Goal: Information Seeking & Learning: Learn about a topic

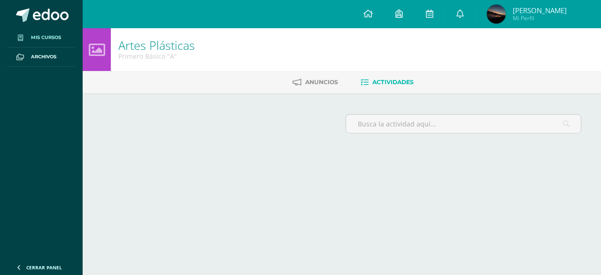
click at [35, 39] on span "Mis cursos" at bounding box center [46, 38] width 30 height 8
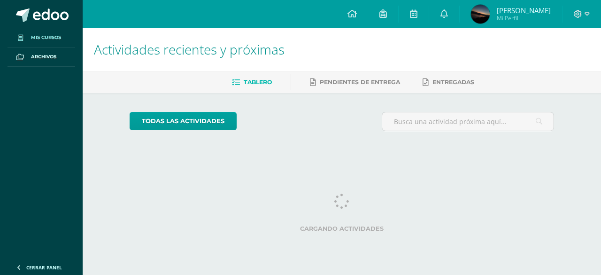
click at [29, 41] on link "Mis cursos" at bounding box center [42, 37] width 68 height 19
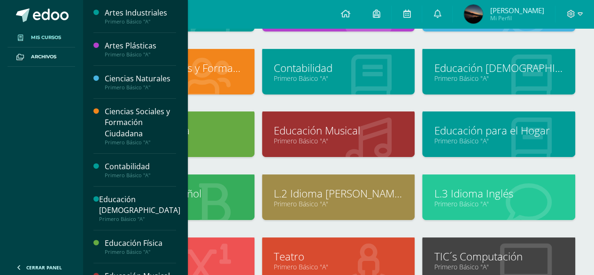
scroll to position [186, 0]
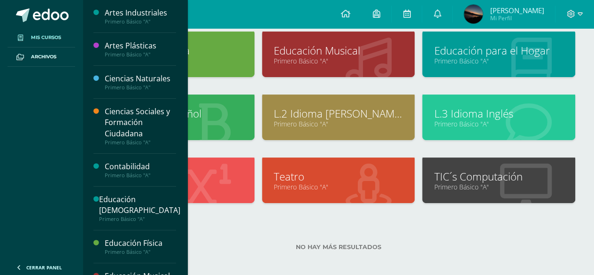
click at [349, 252] on div "No hay más resultados" at bounding box center [338, 240] width 474 height 44
drag, startPoint x: 182, startPoint y: 223, endPoint x: 346, endPoint y: 212, distance: 163.8
click at [346, 212] on body "Mis cursos Archivos Cerrar panel Artes Industriales Primero Básico "A" Artes Pl…" at bounding box center [297, 47] width 594 height 466
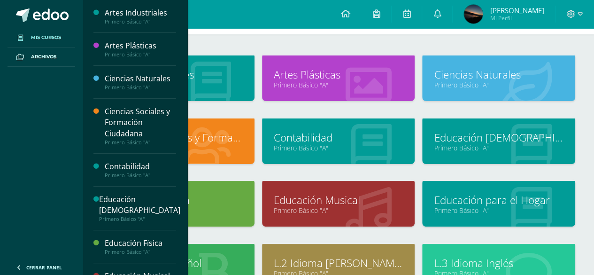
scroll to position [0, 0]
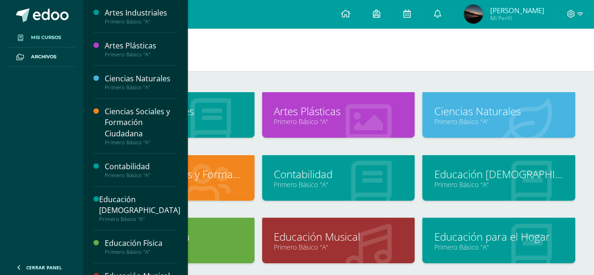
click at [473, 104] on link "Ciencias Naturales" at bounding box center [499, 111] width 130 height 15
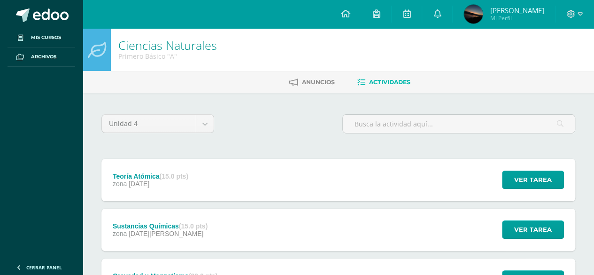
scroll to position [72, 0]
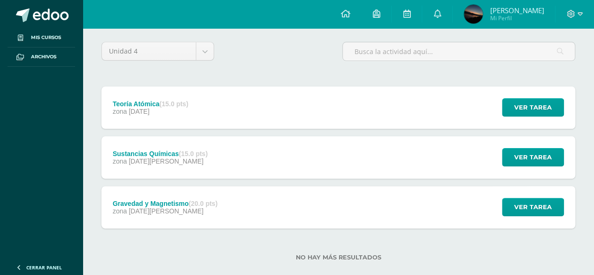
click at [195, 190] on div "Gravedad y Magnetismo (20.0 pts) zona 12 de Agosto" at bounding box center [164, 207] width 127 height 42
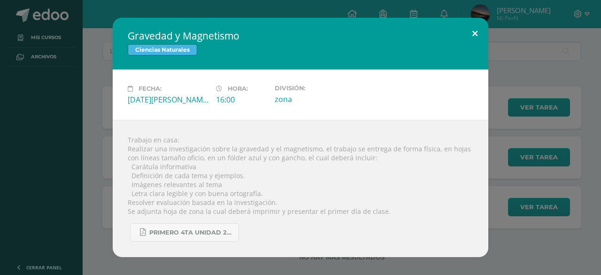
click at [474, 40] on button at bounding box center [475, 34] width 27 height 32
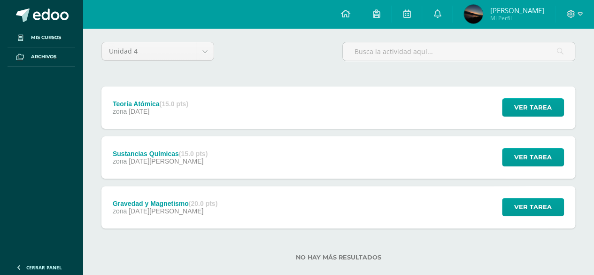
click at [252, 164] on div "Sustancias Químicas (15.0 pts) zona 19 de Agosto Ver tarea Sustancias Químicas …" at bounding box center [338, 157] width 474 height 42
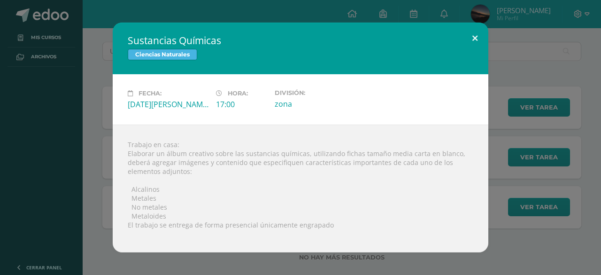
drag, startPoint x: 478, startPoint y: 36, endPoint x: 468, endPoint y: 48, distance: 15.7
click at [468, 48] on button at bounding box center [475, 39] width 27 height 32
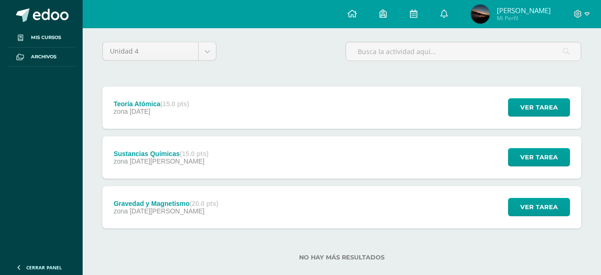
click at [468, 48] on button at bounding box center [458, 48] width 24 height 29
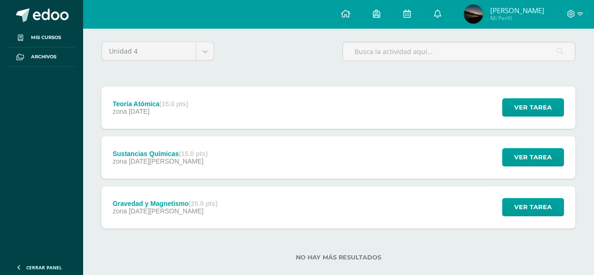
click at [400, 100] on div "Teoría Atómica (15.0 pts) zona 09 de Septiembre Ver tarea Teoría Atómica Cienci…" at bounding box center [338, 107] width 474 height 42
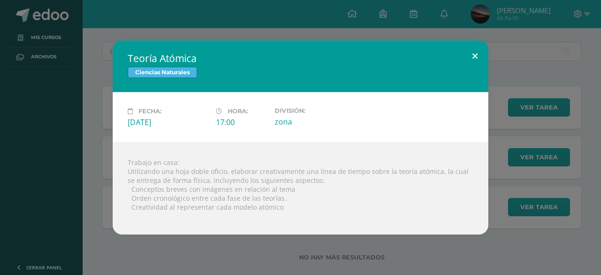
click at [465, 58] on button at bounding box center [475, 56] width 27 height 32
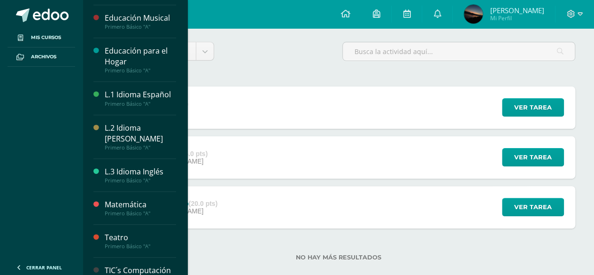
scroll to position [271, 0]
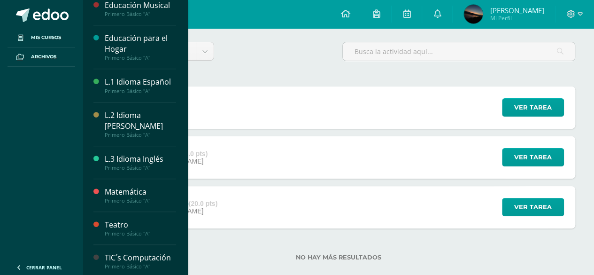
click at [125, 191] on div "Matemática" at bounding box center [140, 191] width 71 height 11
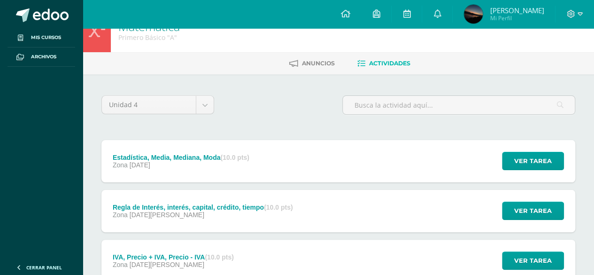
scroll to position [186, 0]
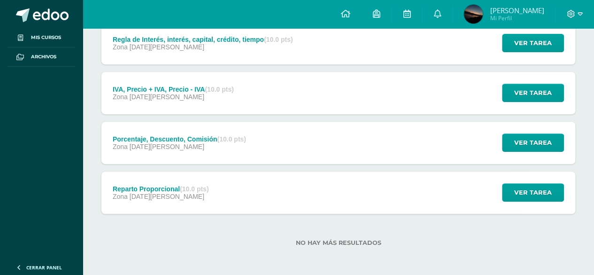
click at [224, 189] on div "Reparto Proporcional (10.0 pts) Zona 08 de Agosto Ver tarea Reparto Proporciona…" at bounding box center [338, 192] width 474 height 42
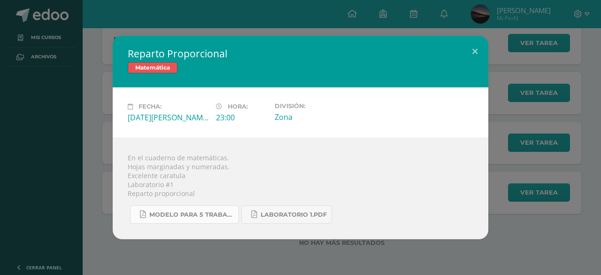
click at [166, 217] on span "Modelo para 5 trabajos.pdf" at bounding box center [191, 215] width 85 height 8
drag, startPoint x: 477, startPoint y: 42, endPoint x: 489, endPoint y: 54, distance: 16.9
click at [477, 42] on button at bounding box center [475, 52] width 27 height 32
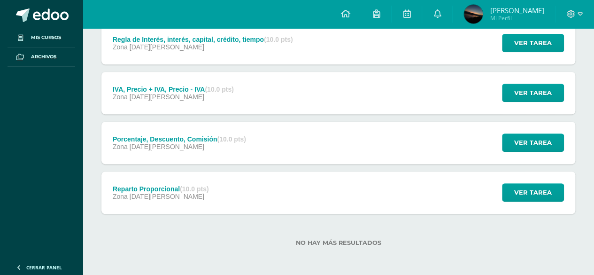
click at [263, 151] on div "Porcentaje, Descuento, Comisión (10.0 pts) Zona 11 de Agosto Ver tarea Porcenta…" at bounding box center [338, 143] width 474 height 42
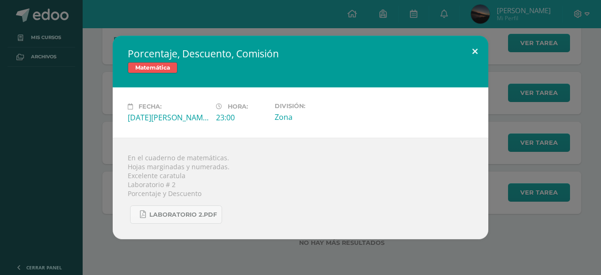
click at [464, 46] on button at bounding box center [475, 52] width 27 height 32
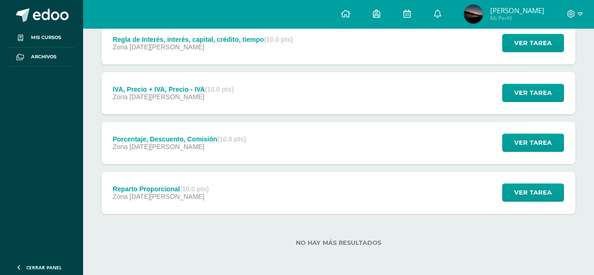
click at [349, 201] on div "Reparto Proporcional (10.0 pts) Zona 08 de Agosto Ver tarea Reparto Proporciona…" at bounding box center [338, 192] width 474 height 42
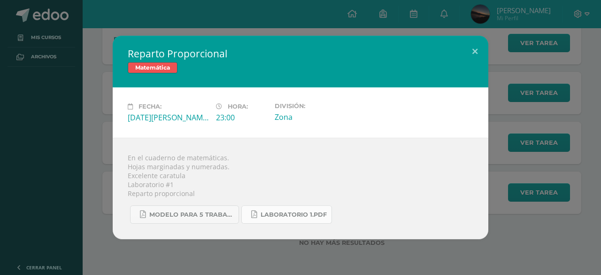
click at [294, 212] on span "Laboratorio 1.pdf" at bounding box center [294, 215] width 66 height 8
click at [476, 48] on button at bounding box center [475, 52] width 27 height 32
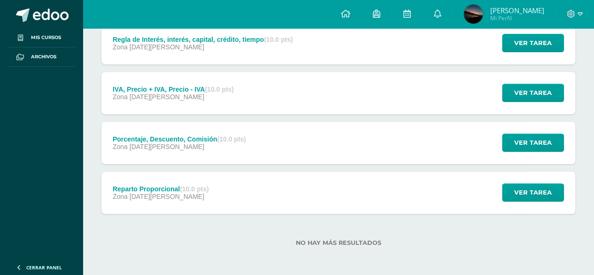
click at [260, 136] on div "Porcentaje, Descuento, Comisión (10.0 pts) Zona 11 de Agosto Ver tarea Porcenta…" at bounding box center [338, 143] width 474 height 42
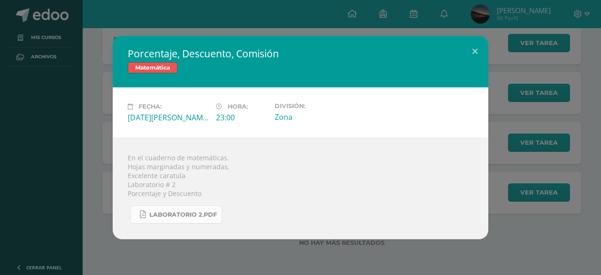
click at [199, 210] on link "Laboratorio 2.pdf" at bounding box center [176, 214] width 92 height 18
click at [465, 39] on button at bounding box center [475, 52] width 27 height 32
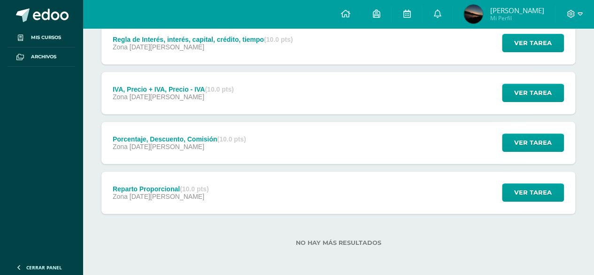
click at [177, 138] on div "Porcentaje, Descuento, Comisión (10.0 pts)" at bounding box center [179, 139] width 133 height 8
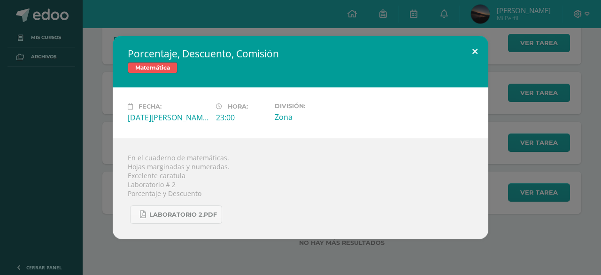
click at [463, 61] on button at bounding box center [475, 52] width 27 height 32
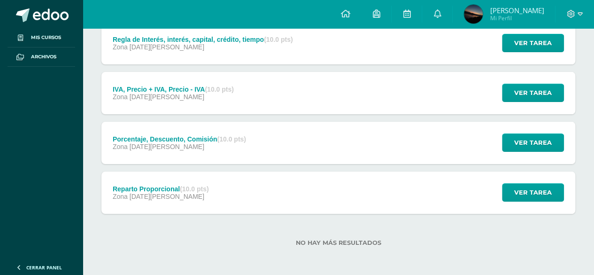
click at [287, 85] on div "IVA, Precio + IVA, Precio - IVA (10.0 pts) Zona 22 de Agosto Ver tarea IVA, Pre…" at bounding box center [338, 93] width 474 height 42
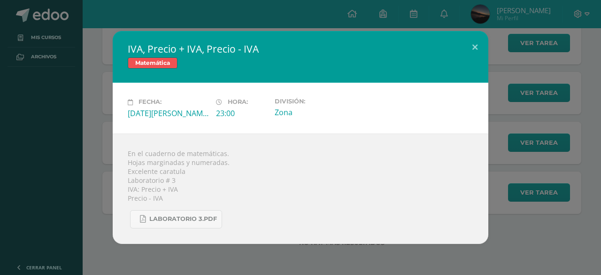
click at [163, 190] on div "En el cuaderno de matemáticas. Hojas marginadas y numeradas. Excelente caratula…" at bounding box center [301, 188] width 376 height 110
click at [171, 220] on span "Laboratorio 3.pdf" at bounding box center [183, 219] width 68 height 8
click at [481, 57] on button at bounding box center [475, 47] width 27 height 32
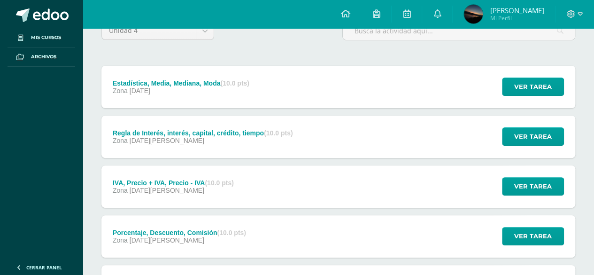
scroll to position [93, 0]
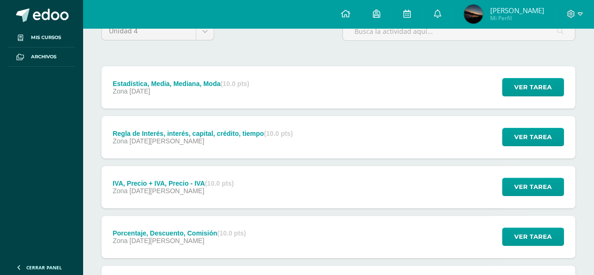
click at [208, 113] on div "Estadística, Media, Mediana, Moda (10.0 pts) Zona 05 de Septiembre Ver tarea Es…" at bounding box center [338, 186] width 474 height 241
click at [203, 158] on div "Estadística, Media, Mediana, Moda (10.0 pts) Zona 05 de Septiembre Ver tarea Es…" at bounding box center [338, 186] width 474 height 241
click at [202, 154] on div "Regla de Interés, interés, capital, crédito, tiempo (10.0 pts) Zona 29 de Agosto" at bounding box center [202, 137] width 202 height 42
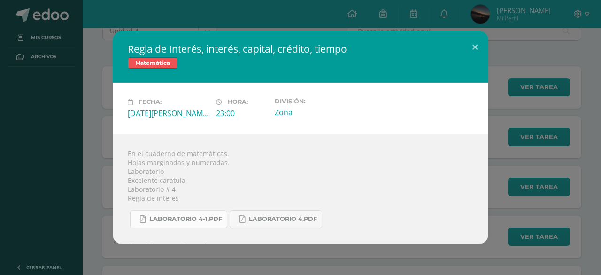
click at [209, 218] on span "Laboratorio 4-1.pdf" at bounding box center [185, 219] width 73 height 8
click at [280, 223] on link "Laboratorio 4.pdf" at bounding box center [276, 219] width 93 height 18
drag, startPoint x: 473, startPoint y: 68, endPoint x: 472, endPoint y: 60, distance: 8.6
click at [474, 67] on div "Regla de Interés, interés, capital, crédito, tiempo Matemática" at bounding box center [301, 57] width 376 height 52
click at [467, 39] on button at bounding box center [475, 47] width 27 height 32
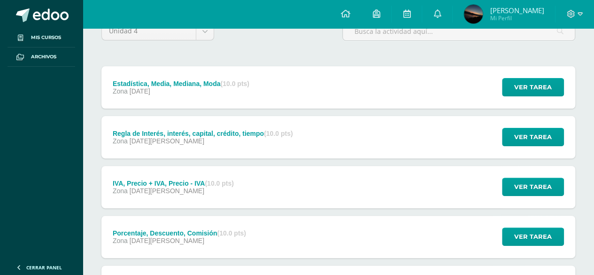
click at [440, 89] on div "Estadística, Media, Mediana, Moda (10.0 pts) Zona 05 de Septiembre Ver tarea Es…" at bounding box center [338, 87] width 474 height 42
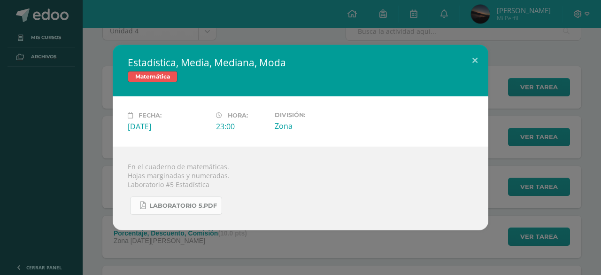
click at [216, 210] on link "Laboratorio 5.pdf" at bounding box center [176, 205] width 92 height 18
click at [477, 54] on button at bounding box center [475, 61] width 27 height 32
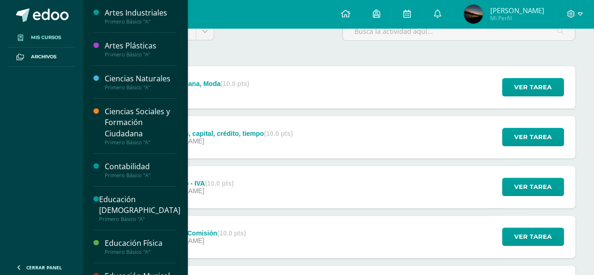
click at [26, 34] on span at bounding box center [20, 37] width 17 height 10
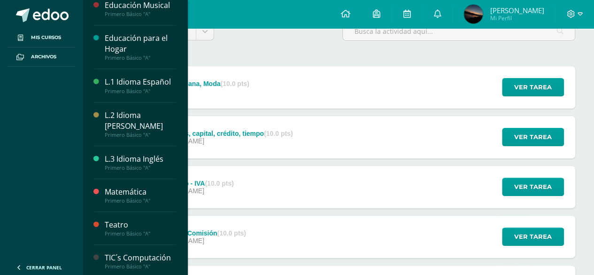
scroll to position [186, 0]
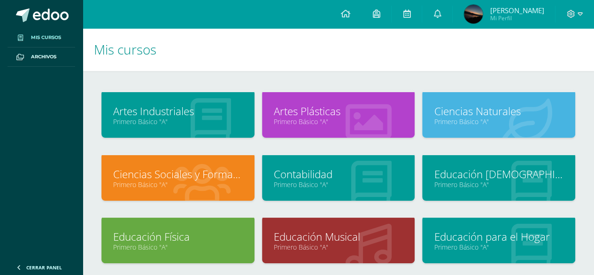
click at [239, 120] on link "Primero Básico "A"" at bounding box center [178, 121] width 130 height 9
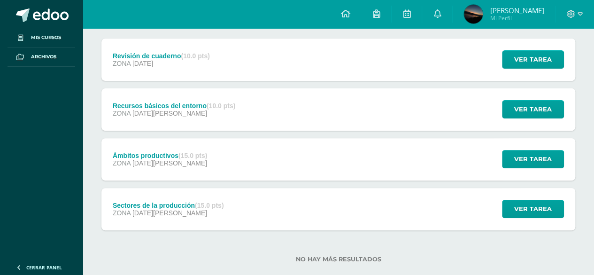
scroll to position [137, 0]
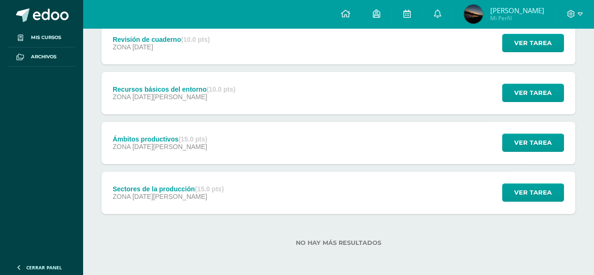
click at [163, 181] on div "Sectores de la producción (15.0 pts) ZONA [DATE][PERSON_NAME]" at bounding box center [167, 192] width 133 height 42
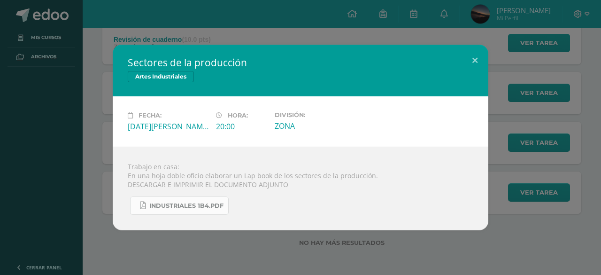
click at [184, 209] on link "INDUSTRIALES 1B4.pdf" at bounding box center [179, 205] width 99 height 18
click at [461, 51] on div "Sectores de la producción Artes Industriales" at bounding box center [301, 71] width 376 height 52
click at [473, 61] on button at bounding box center [475, 61] width 27 height 32
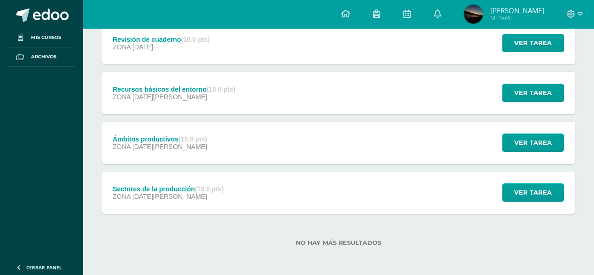
click at [307, 146] on div "Ámbitos productivos (15.0 pts) ZONA 18 de Agosto Ver tarea Ámbitos productivos …" at bounding box center [338, 143] width 474 height 42
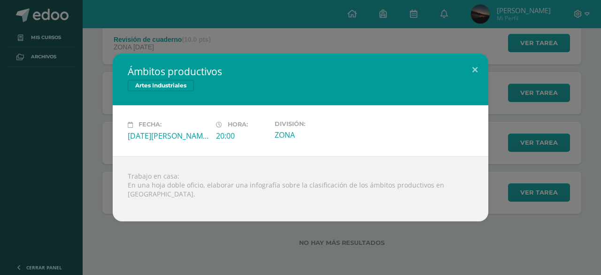
click at [449, 78] on h2 "Ámbitos productivos" at bounding box center [301, 71] width 346 height 13
click at [472, 82] on button at bounding box center [475, 70] width 27 height 32
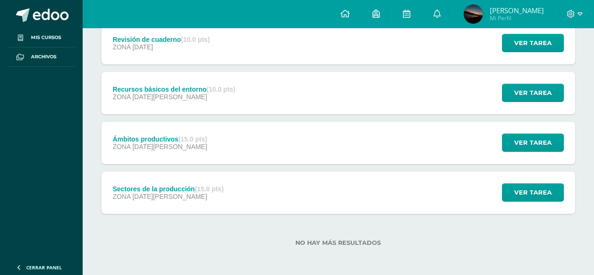
click at [403, 96] on div "Recursos básicos del entorno (10.0 pts) ZONA 25 de Agosto Ver tarea Recursos bá…" at bounding box center [338, 93] width 474 height 42
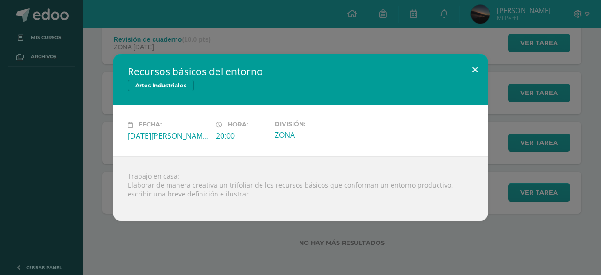
click at [478, 71] on button at bounding box center [475, 70] width 27 height 32
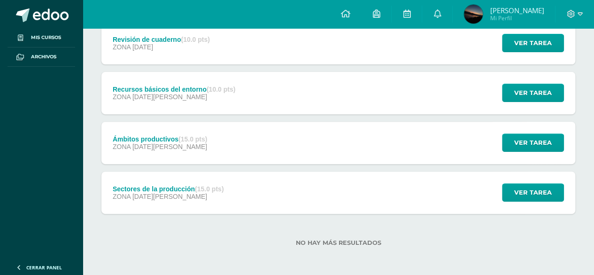
click at [326, 37] on div "Revisión de cuaderno (10.0 pts) ZONA 08 de Septiembre Ver tarea Revisión de cua…" at bounding box center [338, 43] width 474 height 42
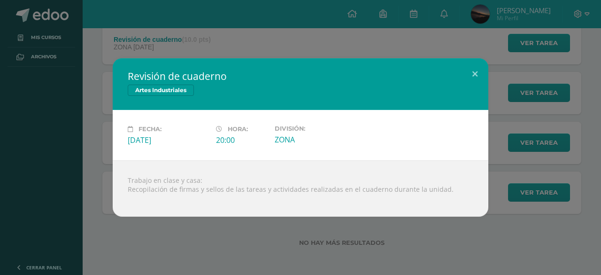
click at [454, 70] on h2 "Revisión de cuaderno" at bounding box center [301, 76] width 346 height 13
click at [468, 72] on button at bounding box center [475, 74] width 27 height 32
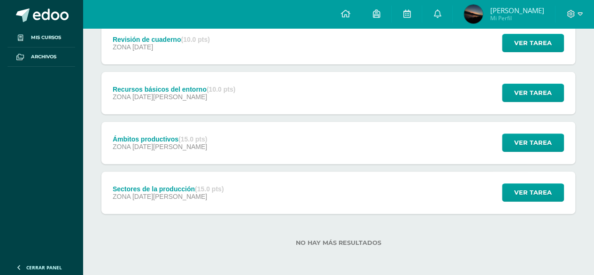
click at [215, 204] on div "Sectores de la producción (15.0 pts) ZONA 13 de Agosto" at bounding box center [167, 192] width 133 height 42
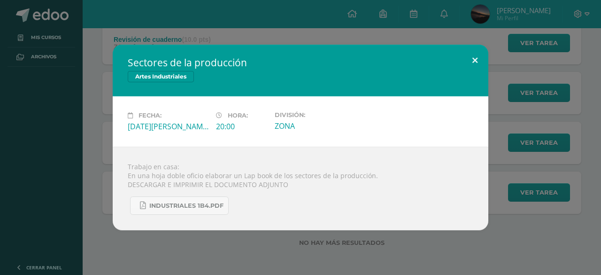
click at [466, 73] on div "Sectores de la producción Artes Industriales Fecha: Miércoles 13 de Agosto Hora…" at bounding box center [301, 138] width 376 height 186
click at [473, 66] on button at bounding box center [475, 61] width 27 height 32
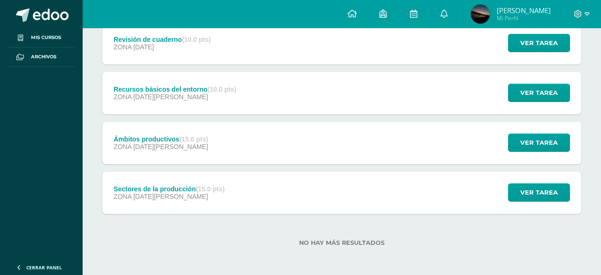
click at [414, 140] on div "Ámbitos productivos (15.0 pts) ZONA 18 de Agosto Ver tarea Ámbitos productivos …" at bounding box center [341, 143] width 479 height 42
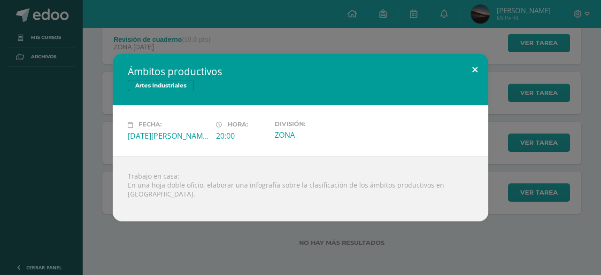
click at [465, 79] on button at bounding box center [475, 70] width 27 height 32
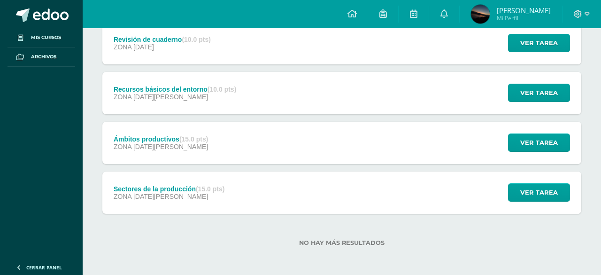
click at [443, 90] on div "Artes Industriales" at bounding box center [300, 92] width 311 height 12
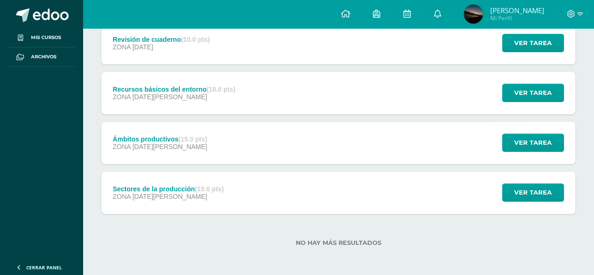
click at [443, 90] on div "Recursos básicos del entorno (10.0 pts) ZONA 25 de Agosto Ver tarea Recursos bá…" at bounding box center [338, 93] width 474 height 42
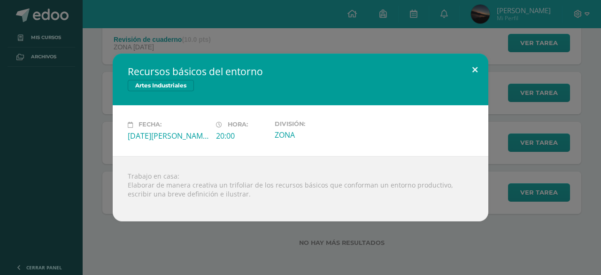
click at [475, 76] on button at bounding box center [475, 70] width 27 height 32
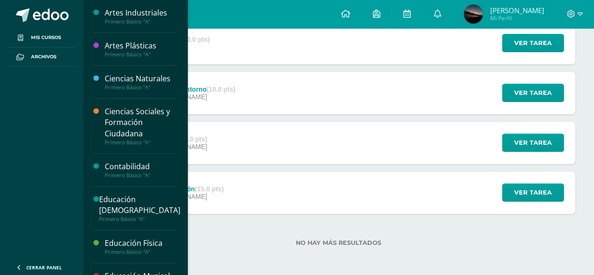
click at [138, 54] on div "Primero Básico "A"" at bounding box center [140, 54] width 71 height 7
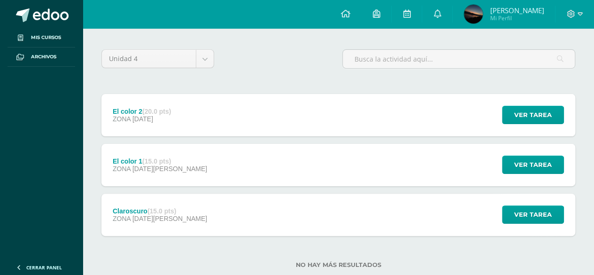
scroll to position [87, 0]
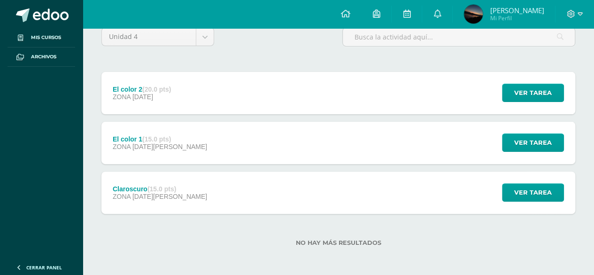
click at [194, 189] on div "Claroscuro (15.0 pts) ZONA [DATE][PERSON_NAME] Ver tarea [GEOGRAPHIC_DATA] Arte…" at bounding box center [338, 192] width 474 height 42
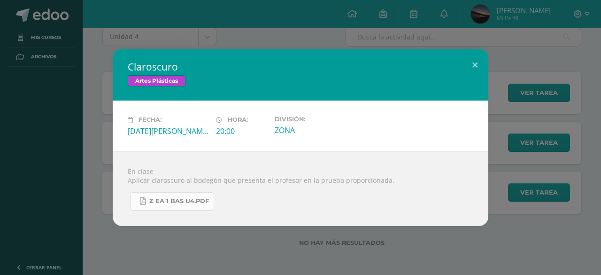
click at [184, 204] on span "Z eA 1 Bas U4.pdf" at bounding box center [179, 201] width 60 height 8
click at [479, 61] on button at bounding box center [475, 65] width 27 height 32
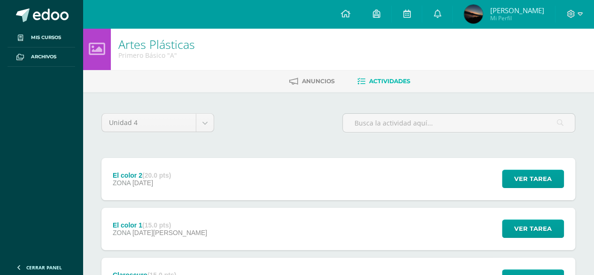
scroll to position [0, 0]
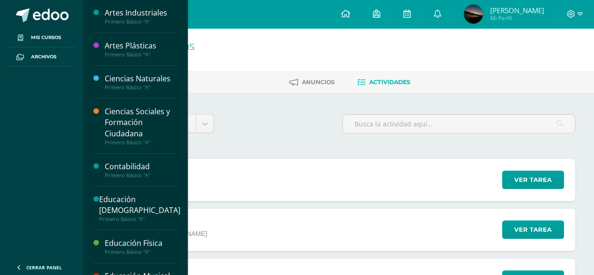
click at [145, 74] on div "Ciencias Naturales" at bounding box center [140, 78] width 71 height 11
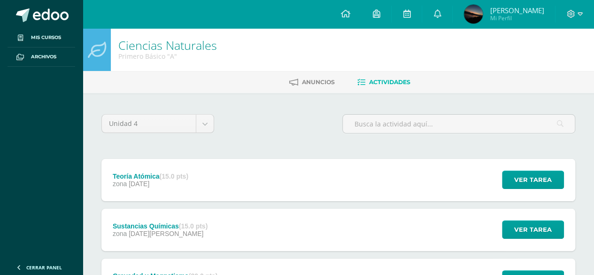
scroll to position [87, 0]
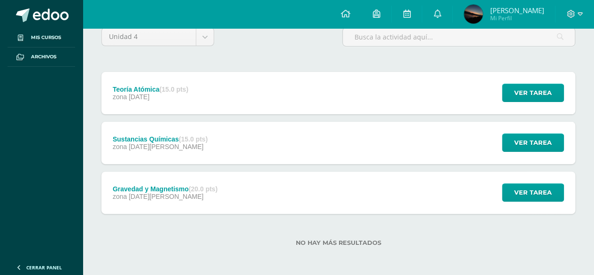
click at [319, 182] on div "Gravedad y Magnetismo (20.0 pts) zona [DATE][PERSON_NAME] Ver tarea Gravedad y …" at bounding box center [338, 192] width 474 height 42
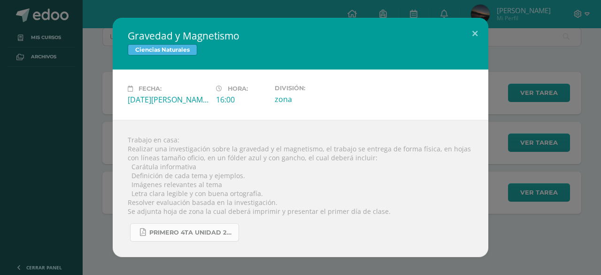
click at [172, 233] on span "primero 4ta unidad 2025.pdf" at bounding box center [191, 233] width 85 height 8
click at [465, 30] on button at bounding box center [475, 34] width 27 height 32
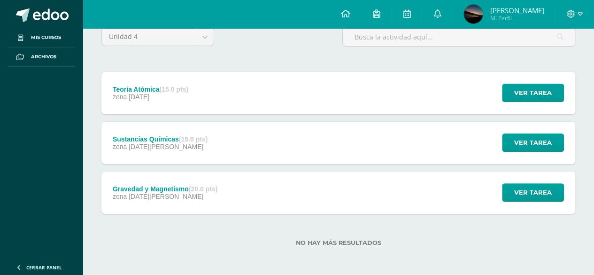
click at [318, 134] on div "Sustancias Químicas (15.0 pts) zona 19 de Agosto Ver tarea Sustancias Químicas …" at bounding box center [338, 143] width 474 height 42
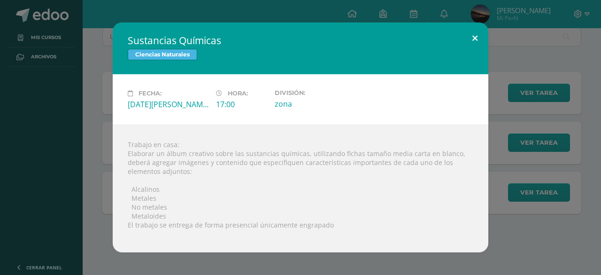
click at [470, 47] on button at bounding box center [475, 39] width 27 height 32
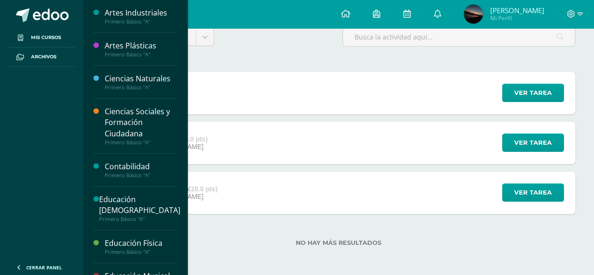
click at [147, 131] on div "Ciencias Sociales y Formación Ciudadana" at bounding box center [140, 122] width 71 height 32
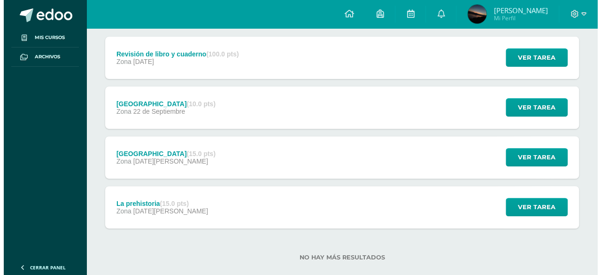
scroll to position [137, 0]
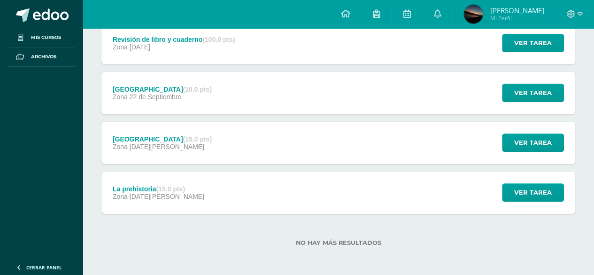
click at [208, 193] on div "La prehistoria (15.0 pts) Zona [DATE][PERSON_NAME] Ver tarea La prehistoria Cie…" at bounding box center [338, 192] width 474 height 42
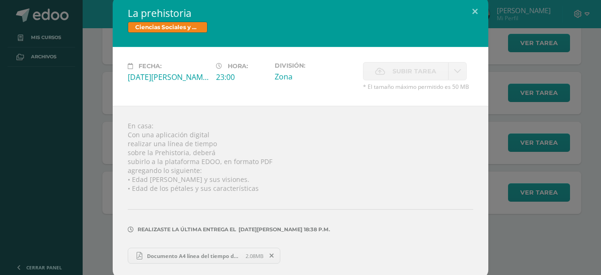
scroll to position [6, 0]
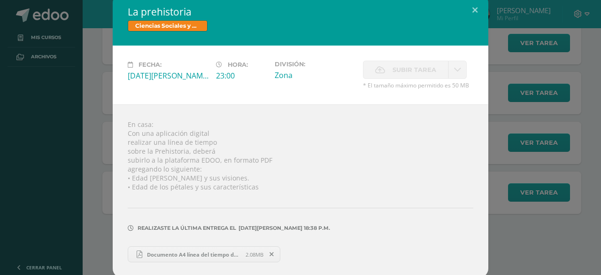
click at [485, 29] on div "La prehistoria Ciencias Sociales y Formación Ciudadana Fecha: [DATE][PERSON_NAM…" at bounding box center [301, 136] width 594 height 284
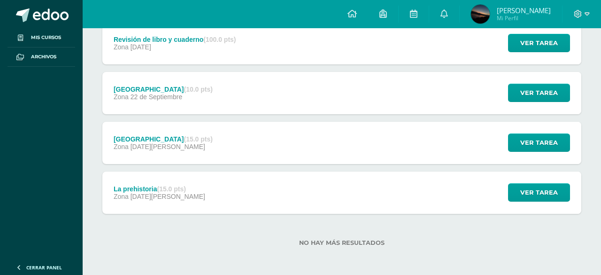
click at [465, 12] on button at bounding box center [458, 22] width 24 height 29
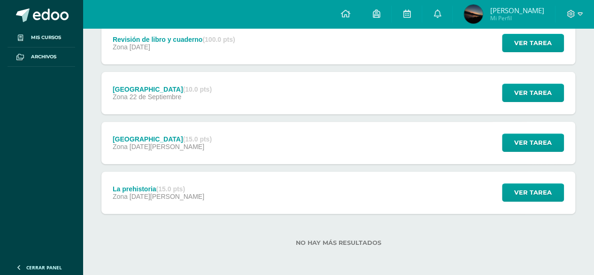
click at [321, 158] on div "Egipto (15.0 pts) Zona [DATE][PERSON_NAME] Ver tarea [GEOGRAPHIC_DATA] Ciencias…" at bounding box center [338, 143] width 474 height 42
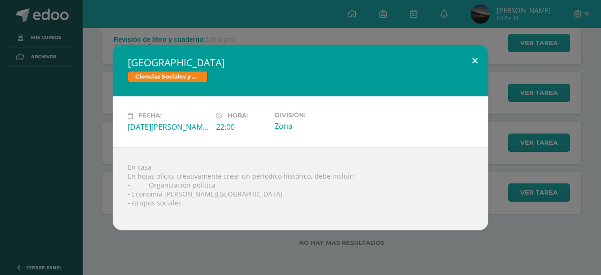
click at [482, 62] on button at bounding box center [475, 61] width 27 height 32
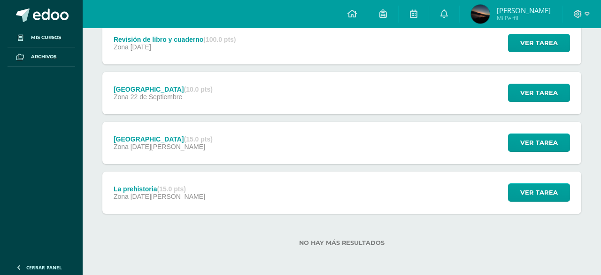
click at [390, 111] on div "Fecha: Viernes 15 de Agosto Hora: 22:00 División: Zona" at bounding box center [301, 123] width 338 height 45
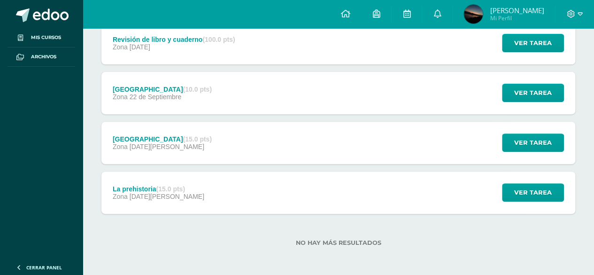
click at [390, 111] on div "Creta (10.0 pts) Zona 22 de Septiembre Ver tarea Creta Ciencias Sociales y Form…" at bounding box center [338, 93] width 474 height 42
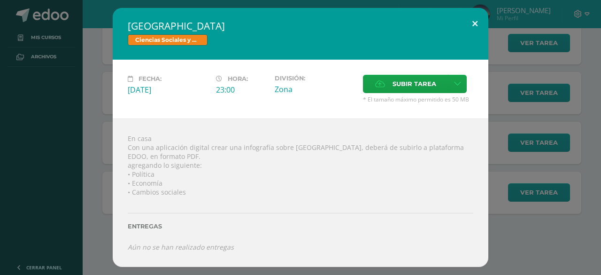
click at [473, 23] on button at bounding box center [475, 24] width 27 height 32
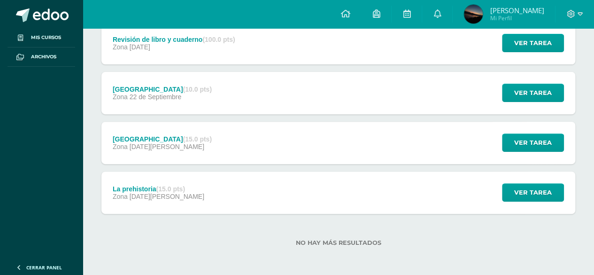
click at [438, 40] on div "Revisión de libro y cuaderno (100.0 pts) Zona 24 de Septiembre Ver tarea Revisi…" at bounding box center [338, 43] width 474 height 42
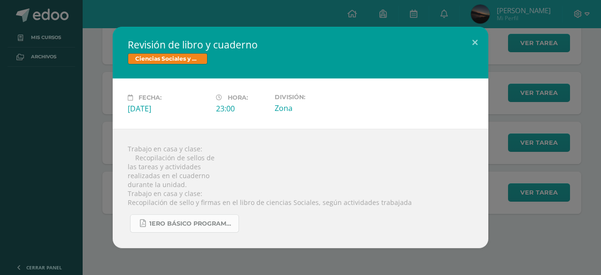
click at [206, 228] on link "1ero Básico programación.pdf" at bounding box center [184, 223] width 109 height 18
click at [499, 24] on div "Revisión de libro y cuaderno Ciencias Sociales y Formación Ciudadana Fecha: Mié…" at bounding box center [300, 137] width 601 height 275
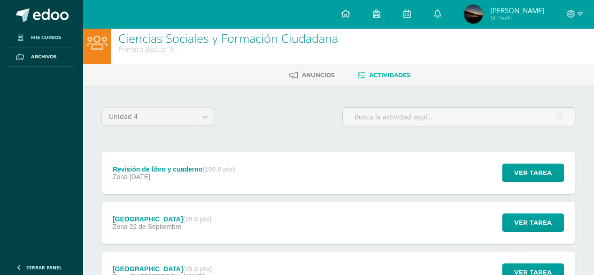
scroll to position [47, 0]
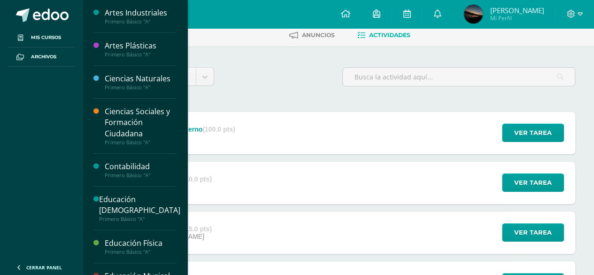
click at [130, 164] on div "Contabilidad" at bounding box center [140, 166] width 71 height 11
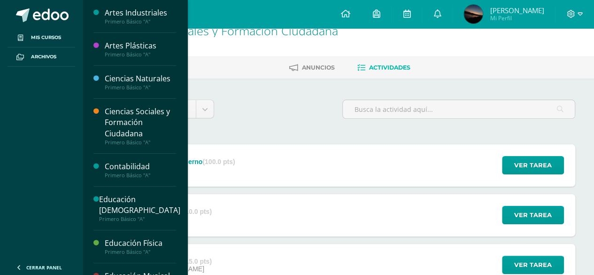
scroll to position [0, 0]
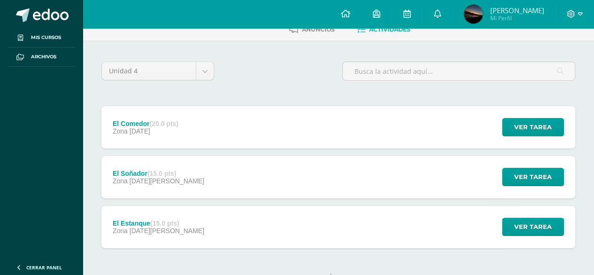
scroll to position [87, 0]
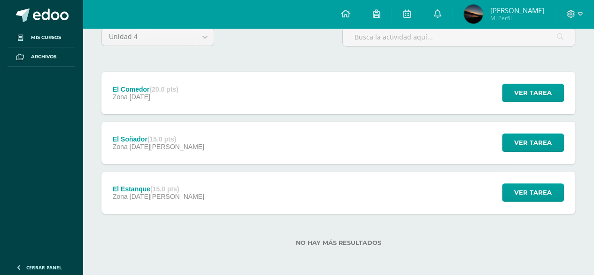
click at [257, 85] on div "El Comedor (20.0 pts) Zona [DATE][GEOGRAPHIC_DATA] Ver tarea El Comedor Contabi…" at bounding box center [338, 93] width 474 height 42
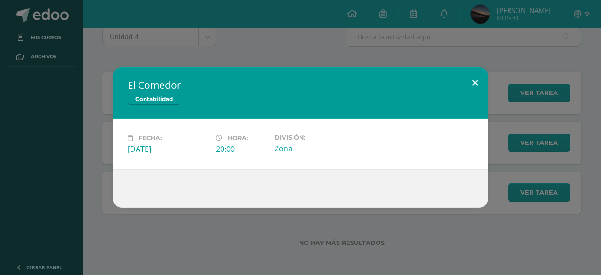
click at [475, 70] on button at bounding box center [475, 83] width 27 height 32
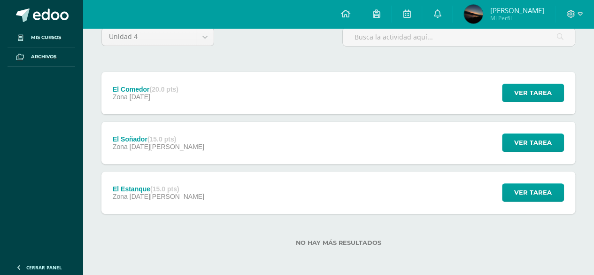
click at [338, 140] on div "El Soñador (15.0 pts) Zona 29 de Agosto Ver tarea El Soñador Contabilidad Carga…" at bounding box center [338, 143] width 474 height 42
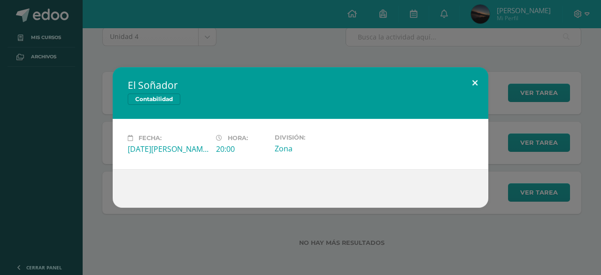
click at [477, 71] on button at bounding box center [475, 83] width 27 height 32
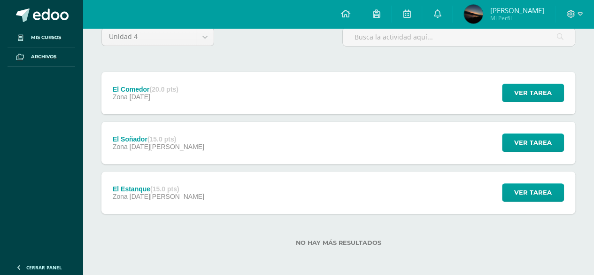
click at [272, 172] on div "El Estanque (15.0 pts) Zona 22 de Agosto Ver tarea El Estanque Contabilidad Car…" at bounding box center [338, 192] width 474 height 42
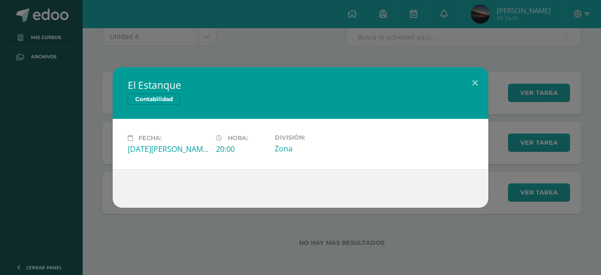
click at [490, 78] on div "El Estanque Contabilidad Fecha: Viernes 22 de Agosto Hora: 20:00 División: Zona" at bounding box center [301, 137] width 594 height 140
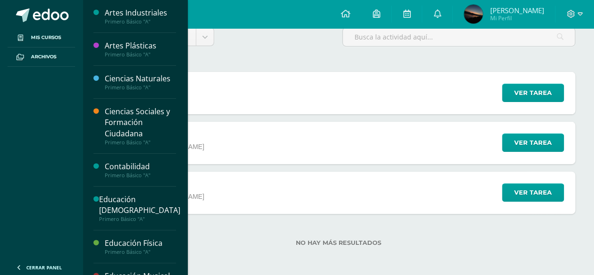
click at [117, 220] on div "Primero Básico "A"" at bounding box center [139, 219] width 81 height 7
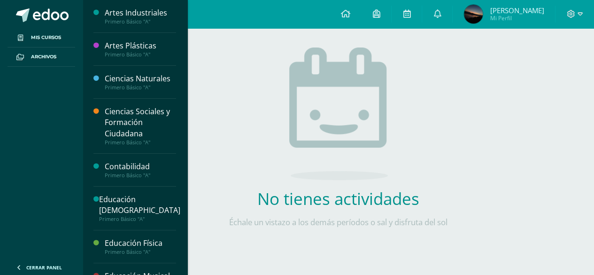
scroll to position [47, 0]
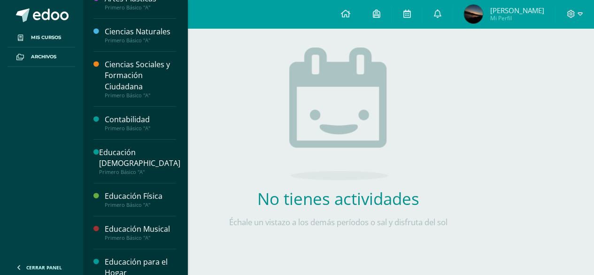
click at [130, 194] on div "Educación Física" at bounding box center [140, 196] width 71 height 11
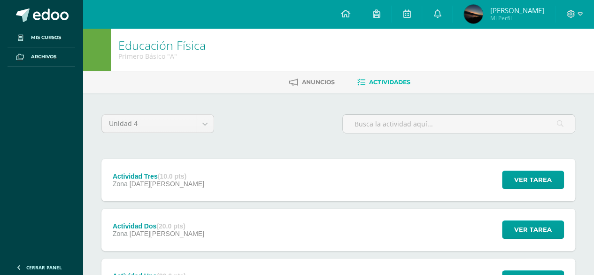
scroll to position [87, 0]
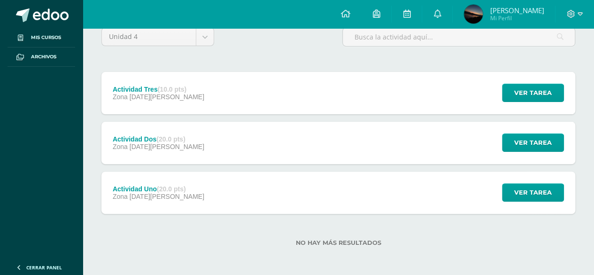
click at [230, 184] on div "Actividad Uno (20.0 pts) Zona 13 de Agosto Ver tarea Actividad Uno Educación Fí…" at bounding box center [338, 192] width 474 height 42
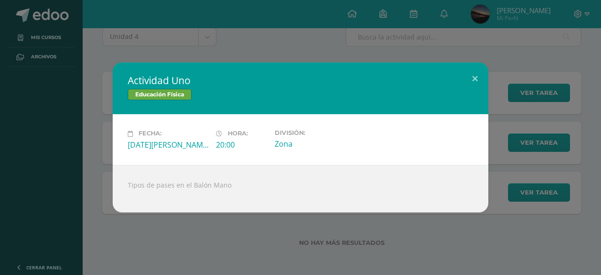
click at [459, 71] on div "Actividad Uno Educación Física" at bounding box center [301, 88] width 376 height 52
click at [466, 71] on button at bounding box center [475, 78] width 27 height 32
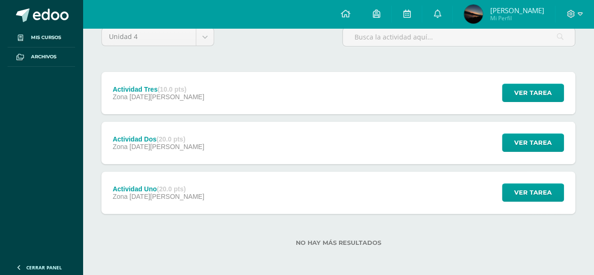
click at [333, 136] on div "Actividad Dos (20.0 pts) Zona 20 de Agosto Ver tarea Actividad Dos Educación Fí…" at bounding box center [338, 143] width 474 height 42
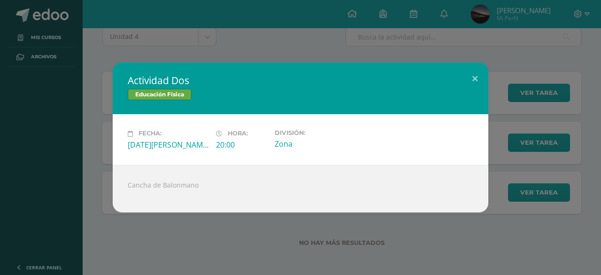
click at [458, 84] on h2 "Actividad Dos" at bounding box center [301, 80] width 346 height 13
click at [499, 81] on div "Actividad Dos Educación Física Fecha: Miércoles 20 de Agosto Hora: 20:00 Divisi…" at bounding box center [301, 136] width 594 height 149
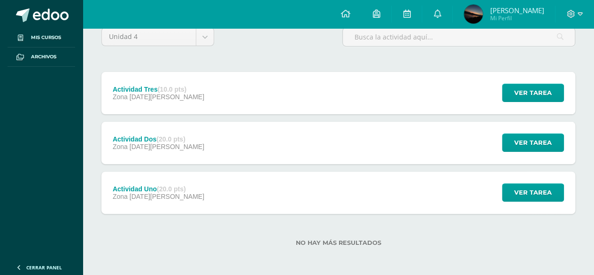
click at [461, 91] on div "Actividad Tres (10.0 pts) Zona 27 de Agosto Ver tarea Actividad Tres Educación …" at bounding box center [338, 93] width 474 height 42
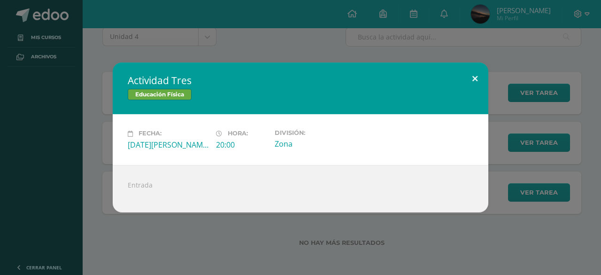
click at [479, 87] on button at bounding box center [475, 78] width 27 height 32
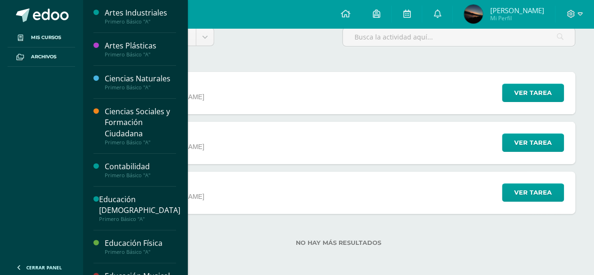
scroll to position [94, 0]
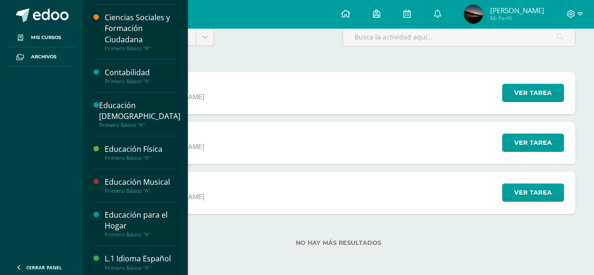
click at [130, 185] on div "Educación Musical" at bounding box center [140, 182] width 71 height 11
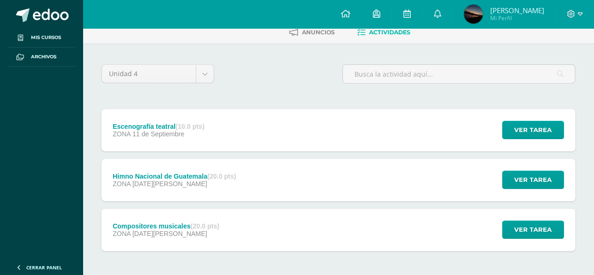
scroll to position [87, 0]
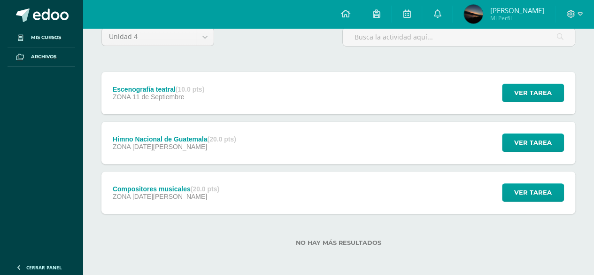
click at [212, 193] on div "ZONA [DATE][PERSON_NAME]" at bounding box center [166, 197] width 107 height 8
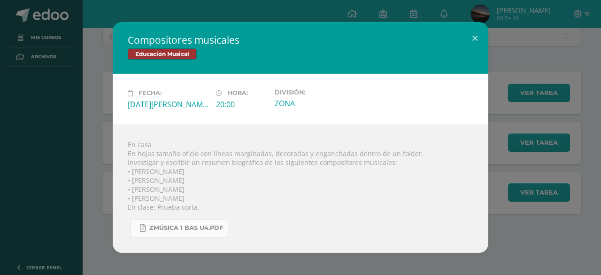
click at [200, 225] on span "Zmúsica 1 Bas U4.pdf" at bounding box center [186, 228] width 74 height 8
click at [483, 39] on button at bounding box center [475, 38] width 27 height 32
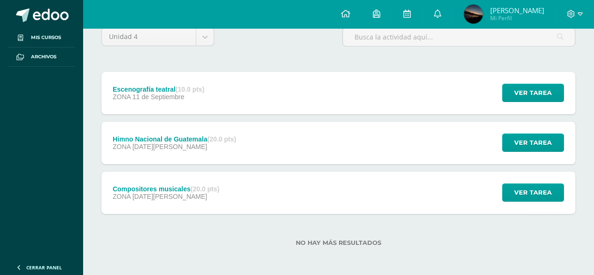
click at [198, 144] on div "ZONA 28 de Agosto" at bounding box center [175, 147] width 124 height 8
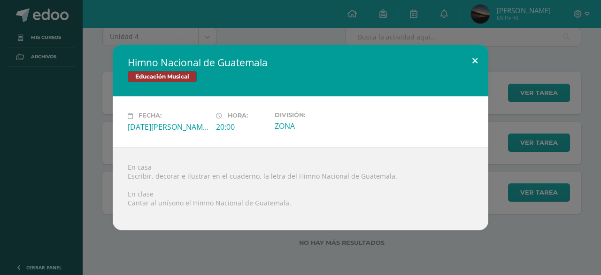
click at [480, 58] on button at bounding box center [475, 61] width 27 height 32
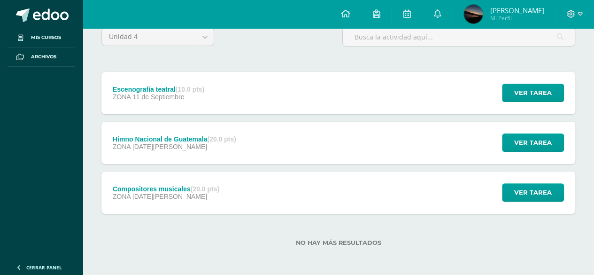
click at [435, 103] on div "Escenografía teatral (10.0 pts) ZONA 11 de Septiembre Ver tarea Escenografía te…" at bounding box center [338, 93] width 474 height 42
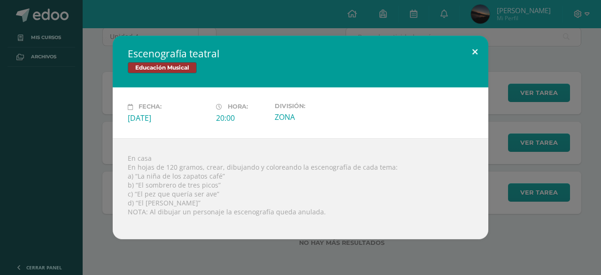
click at [481, 64] on div "Escenografía teatral Educación Musical Fecha: Jueves 11 de Septiembre Hora: 20:…" at bounding box center [301, 137] width 376 height 203
click at [477, 40] on button at bounding box center [475, 52] width 27 height 32
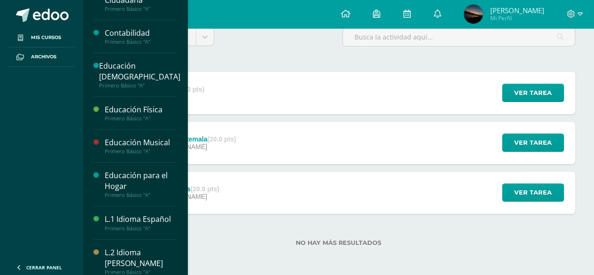
scroll to position [188, 0]
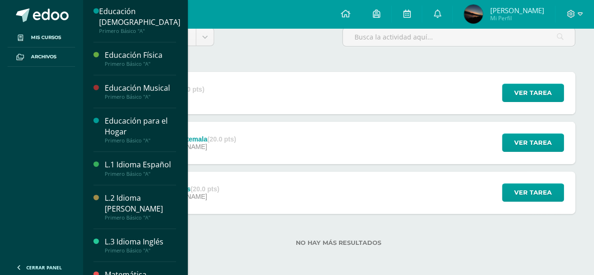
click at [140, 124] on div "Educación para el Hogar" at bounding box center [140, 127] width 71 height 22
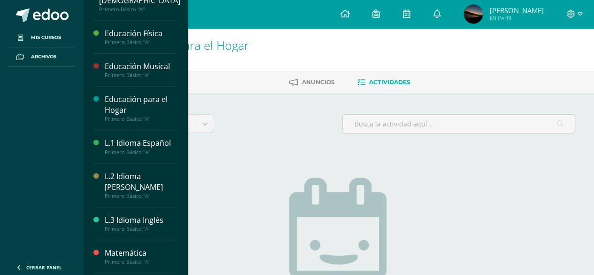
scroll to position [235, 0]
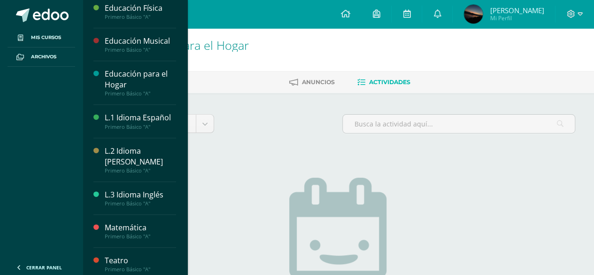
click at [123, 118] on div "L.1 Idioma Español" at bounding box center [140, 117] width 71 height 11
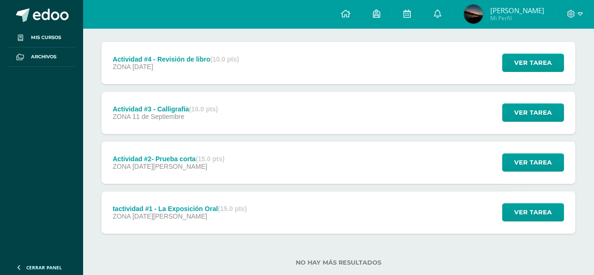
scroll to position [137, 0]
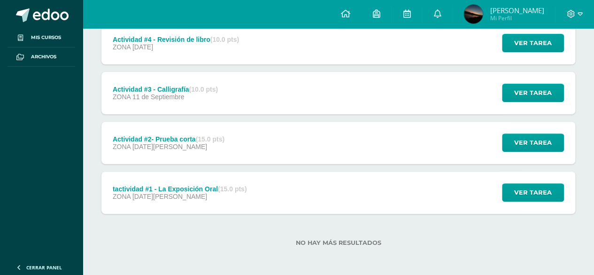
click at [181, 187] on div "tactividad #1 - La Exposición Oral (15.0 pts)" at bounding box center [180, 189] width 134 height 8
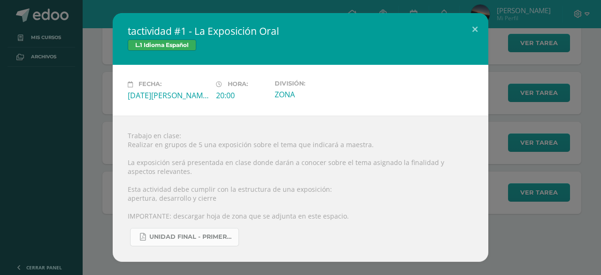
click at [180, 235] on span "UNIDAD FINAL - PRIMERO BASICO A-B-C -.pdf" at bounding box center [191, 237] width 85 height 8
click at [474, 30] on button at bounding box center [475, 29] width 27 height 32
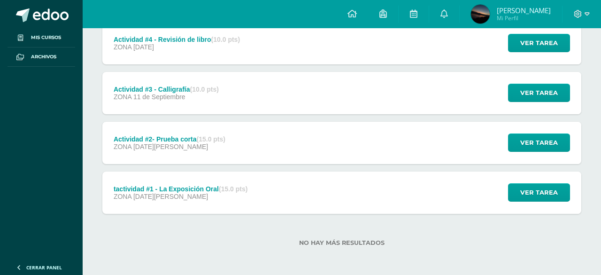
click at [209, 155] on div "Actividad #2- Prueba corta (15.0 pts) ZONA 18 de Agosto" at bounding box center [169, 143] width 134 height 42
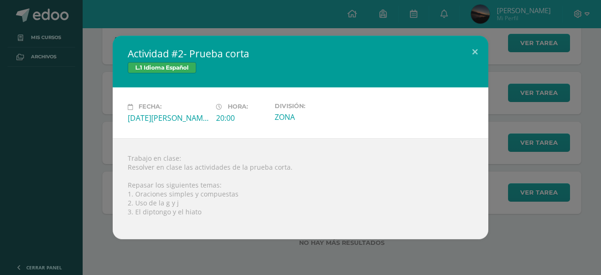
drag, startPoint x: 436, startPoint y: 62, endPoint x: 450, endPoint y: 62, distance: 13.6
click at [439, 62] on div "Actividad #2- Prueba corta L.1 Idioma Español" at bounding box center [301, 62] width 376 height 52
click at [455, 60] on h2 "Actividad #2- Prueba corta" at bounding box center [301, 53] width 346 height 13
click at [473, 57] on button at bounding box center [475, 52] width 27 height 32
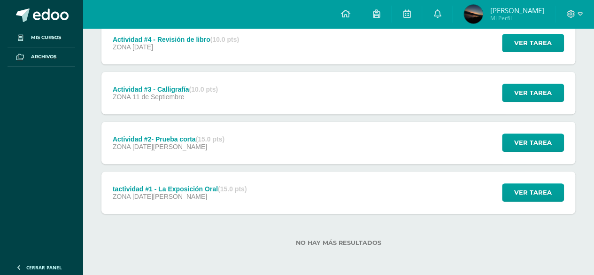
click at [341, 99] on div "Actividad #3 - Calligrafía (10.0 pts) ZONA 11 de Septiembre Ver tarea Actividad…" at bounding box center [338, 93] width 474 height 42
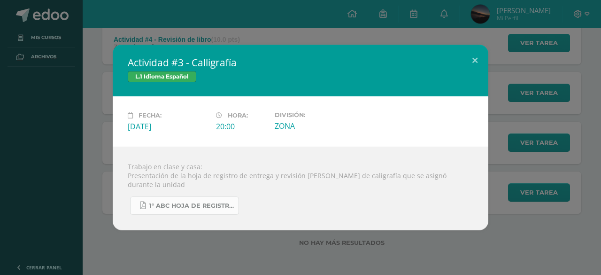
click at [225, 202] on span "1° ABC HOJA DE REGISTRO - UNIDAD FINAL.pdf" at bounding box center [191, 206] width 85 height 8
click at [476, 79] on div "Actividad #3 - Calligrafía L.1 Idioma Español Fecha: Jueves 11 de Septiembre Ho…" at bounding box center [301, 138] width 376 height 186
click at [473, 62] on button at bounding box center [475, 61] width 27 height 32
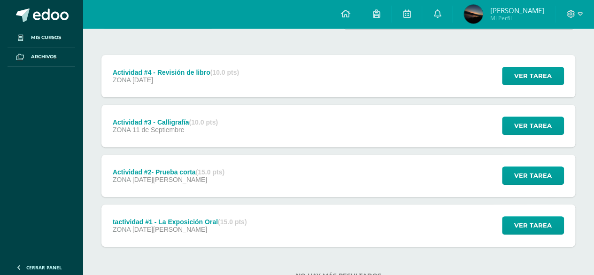
scroll to position [90, 0]
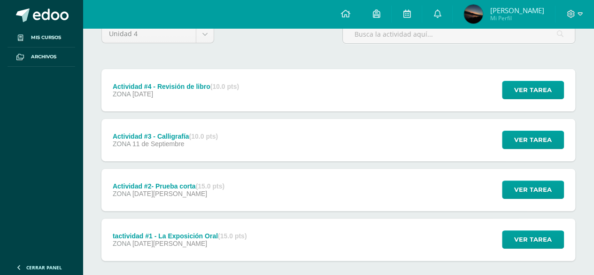
click at [234, 76] on div "Actividad #4 - Revisión de libro (10.0 pts) ZONA 18 de Septiembre" at bounding box center [175, 90] width 149 height 42
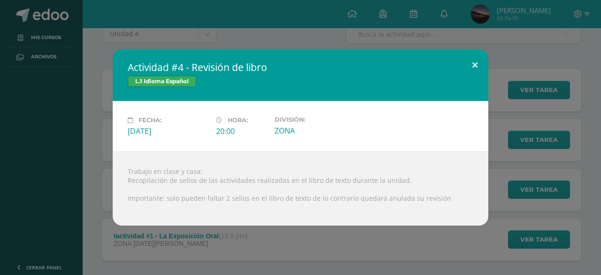
click at [478, 69] on button at bounding box center [475, 65] width 27 height 32
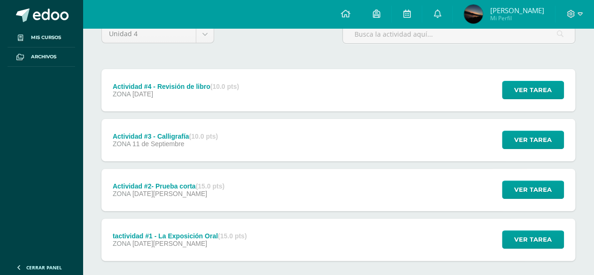
click at [239, 90] on div "ZONA 18 de Septiembre" at bounding box center [176, 94] width 126 height 8
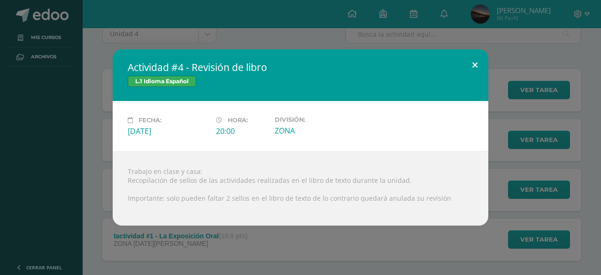
click at [483, 71] on button at bounding box center [475, 65] width 27 height 32
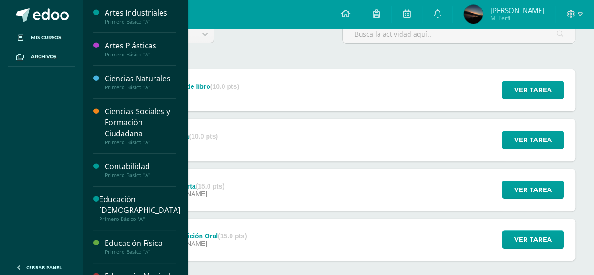
scroll to position [188, 0]
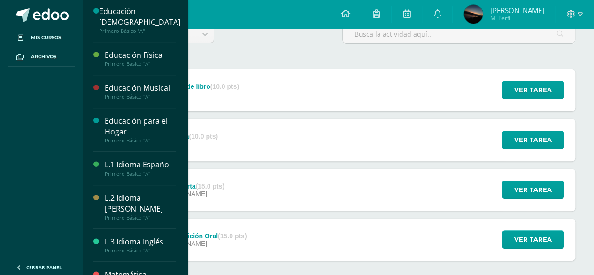
click at [136, 201] on div "L.2 Idioma [PERSON_NAME]" at bounding box center [140, 204] width 71 height 22
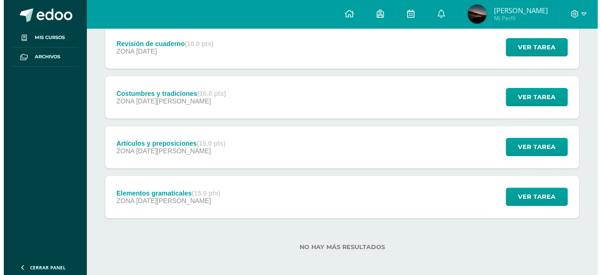
scroll to position [137, 0]
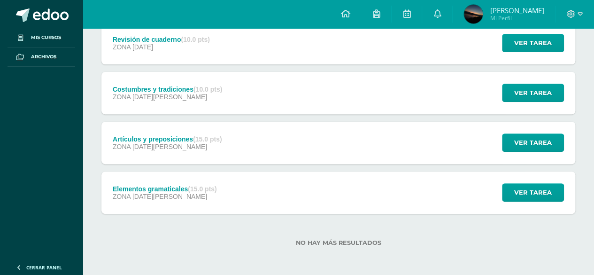
click at [138, 206] on div "Elementos gramaticales (15.0 pts) ZONA 11 de Agosto" at bounding box center [164, 192] width 127 height 42
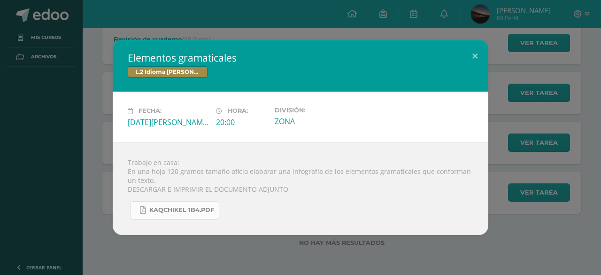
click at [176, 214] on span "KAQCHIKEL 1B4.pdf" at bounding box center [181, 210] width 65 height 8
click at [470, 49] on button at bounding box center [475, 56] width 27 height 32
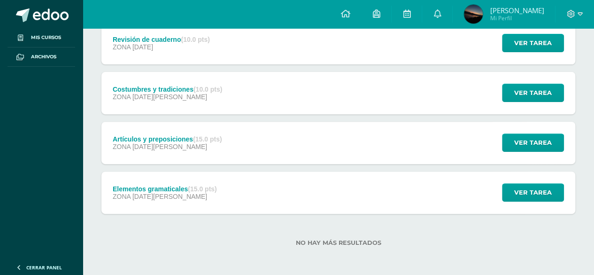
click at [349, 138] on div "Artículos y preposiciones (15.0 pts) ZONA 20 de Agosto Ver tarea Artículos y pr…" at bounding box center [338, 143] width 474 height 42
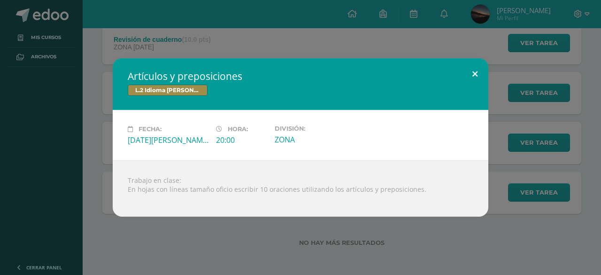
click at [464, 71] on button at bounding box center [475, 74] width 27 height 32
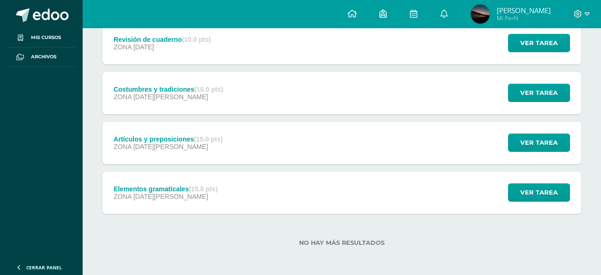
click at [448, 86] on button at bounding box center [458, 80] width 24 height 29
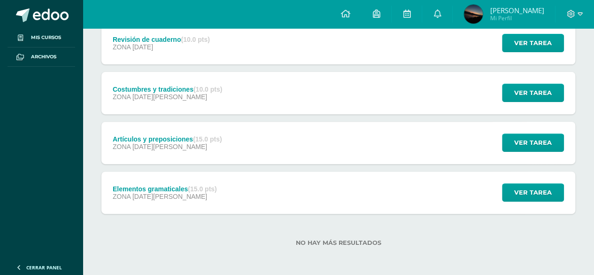
click at [448, 86] on div "Costumbres y tradiciones (10.0 pts) ZONA 28 de Agosto Ver tarea Costumbres y tr…" at bounding box center [338, 93] width 474 height 42
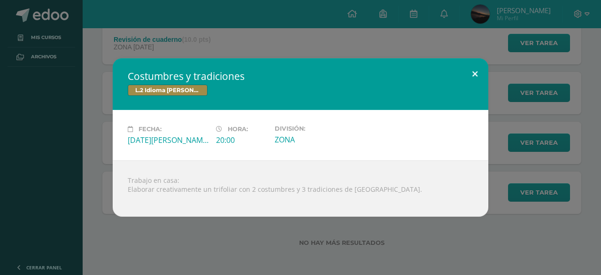
click at [480, 71] on button at bounding box center [475, 74] width 27 height 32
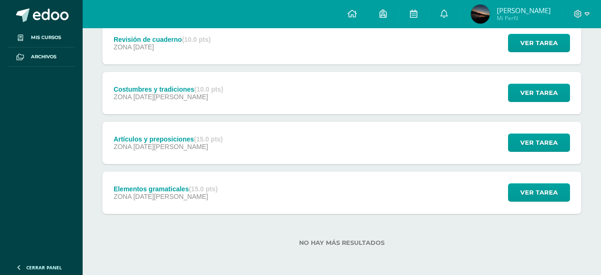
click at [468, 41] on div "Costumbres y tradiciones L.2 Idioma Maya Kaqchikel Fecha: Jueves 28 de Agosto H…" at bounding box center [300, 137] width 601 height 275
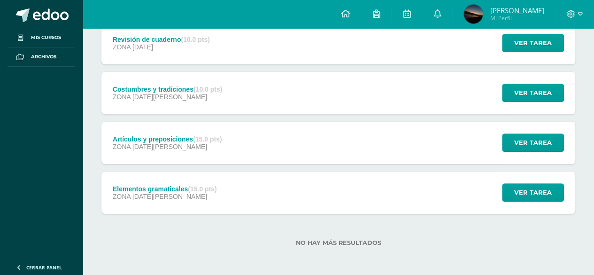
click at [468, 41] on div "Revisión de cuaderno (10.0 pts) ZONA 12 de Septiembre Ver tarea Revisión de cua…" at bounding box center [338, 43] width 474 height 42
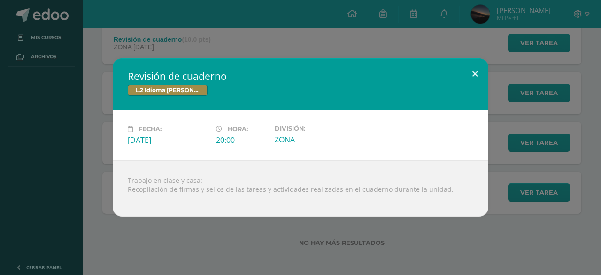
click at [478, 65] on button at bounding box center [475, 74] width 27 height 32
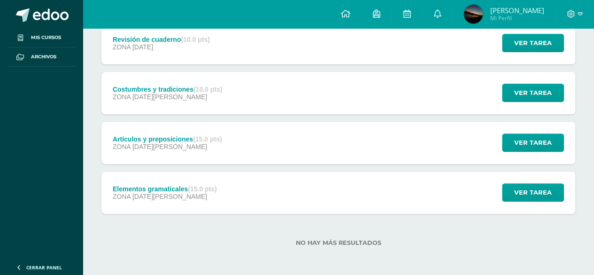
click at [367, 204] on div "Elementos gramaticales (15.0 pts) ZONA 11 de Agosto Ver tarea Elementos gramati…" at bounding box center [338, 192] width 474 height 42
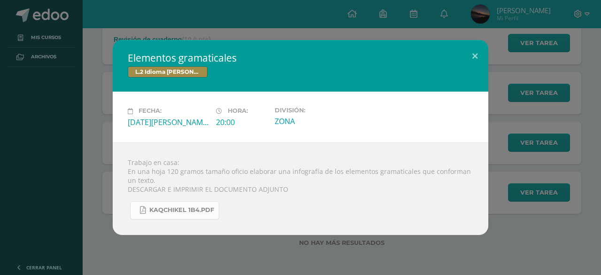
click at [218, 207] on link "KAQCHIKEL 1B4.pdf" at bounding box center [174, 210] width 89 height 18
click at [473, 56] on button at bounding box center [475, 56] width 27 height 32
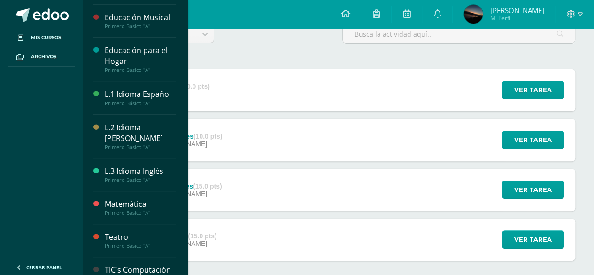
scroll to position [271, 0]
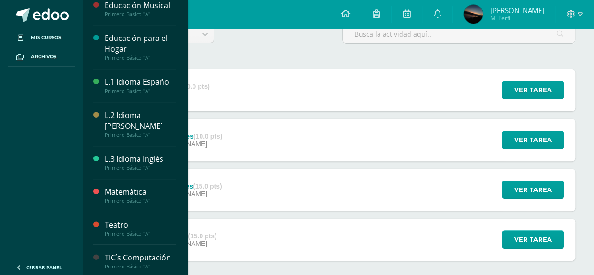
click at [132, 161] on div "L.3 Idioma Inglés" at bounding box center [140, 159] width 71 height 11
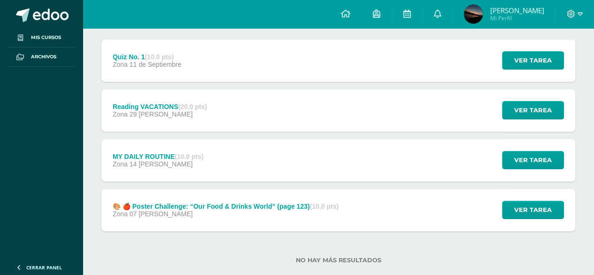
scroll to position [137, 0]
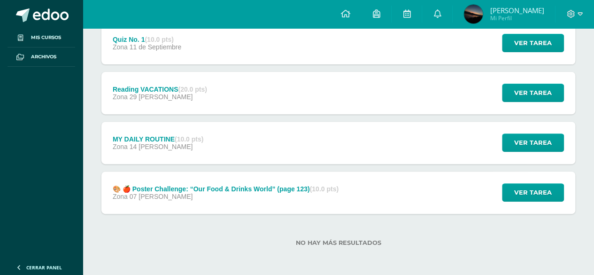
click at [213, 187] on div "🎨 🍎 Poster Challenge: “Our Food & Drinks World” (page 123) (10.0 pts)" at bounding box center [226, 189] width 226 height 8
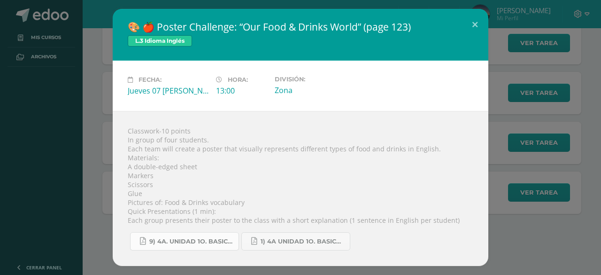
click at [209, 233] on link "9) 4a. unidad 1o. basico Worksheet.pdf" at bounding box center [184, 241] width 109 height 18
click at [479, 33] on button at bounding box center [475, 25] width 27 height 32
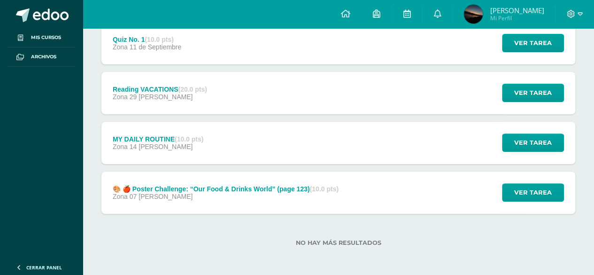
click at [309, 132] on div "MY DAILY ROUTINE (10.0 pts) Zona 14 de Agosto Ver tarea MY DAILY ROUTINE L.3 Id…" at bounding box center [338, 143] width 474 height 42
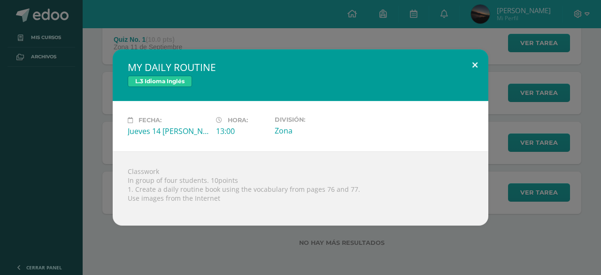
click at [476, 65] on button at bounding box center [475, 65] width 27 height 32
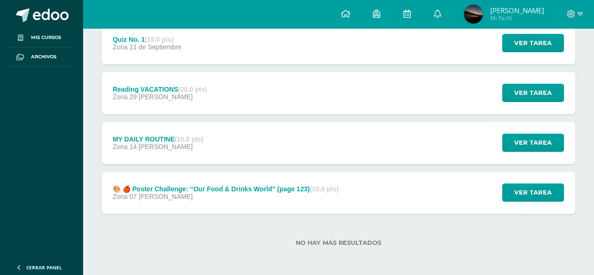
click at [364, 101] on div "Reading VACATIONS (20.0 pts) Zona 29 de Agosto Ver tarea Reading VACATIONS L.3 …" at bounding box center [338, 93] width 474 height 42
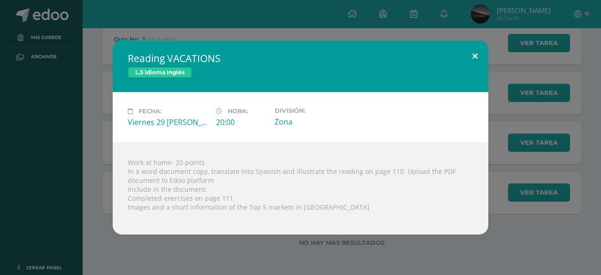
click at [479, 50] on button at bounding box center [475, 56] width 27 height 32
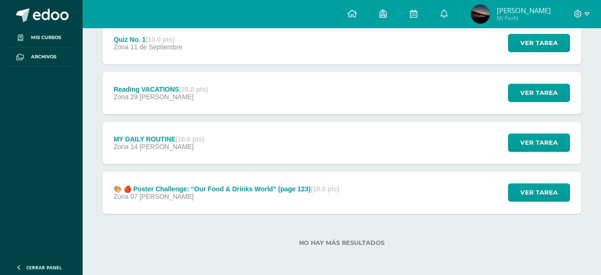
click at [463, 42] on div "Reading VACATIONS L.3 Idioma Inglés Fecha: Viernes 29 de Agosto Hora: 20:00 Div…" at bounding box center [301, 137] width 594 height 194
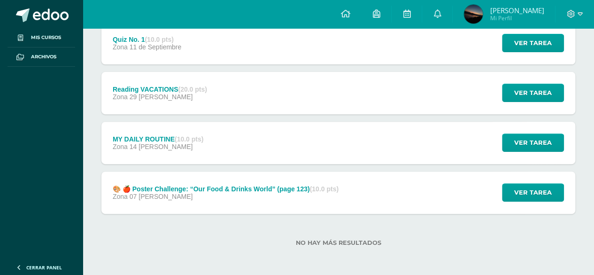
click at [463, 42] on div "Quiz No. 1 (10.0 pts) Zona 11 de Septiembre Ver tarea Quiz No. 1 L.3 Idioma Ing…" at bounding box center [338, 43] width 474 height 42
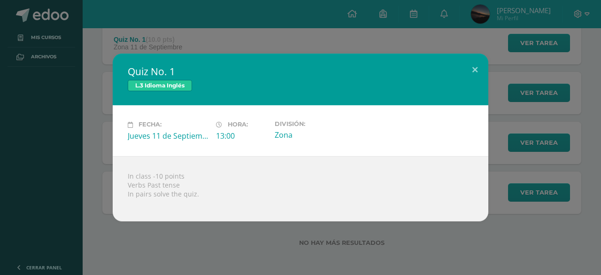
click at [470, 46] on div "Quiz No. 1 L.3 Idioma Inglés Fecha: Jueves 11 de Septiembre Hora: 13:00 Divisió…" at bounding box center [300, 137] width 601 height 275
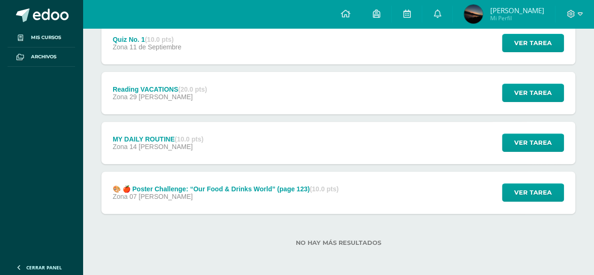
click at [346, 198] on div "🎨 🍎 Poster Challenge: “Our Food & Drinks World” (page 123) (10.0 pts) Zona 07 d…" at bounding box center [225, 192] width 248 height 42
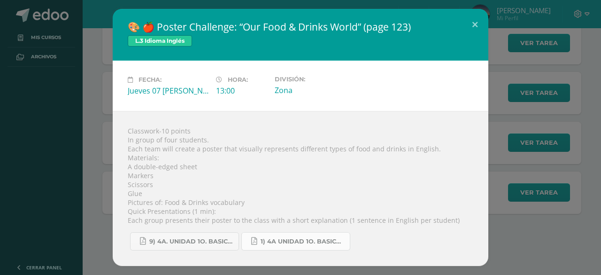
click at [310, 239] on span "1) 4a unidad 1o. basico trabajos.pdf" at bounding box center [303, 242] width 85 height 8
click at [473, 40] on div "🎨 🍎 Poster Challenge: “Our Food & Drinks World” (page 123) L.3 Idioma Inglés Fe…" at bounding box center [301, 137] width 376 height 257
click at [476, 28] on button at bounding box center [475, 25] width 27 height 32
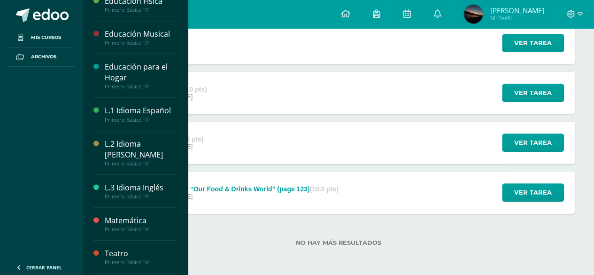
scroll to position [271, 0]
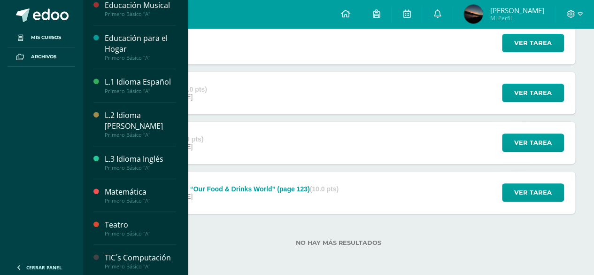
click at [122, 220] on div "Teatro" at bounding box center [140, 224] width 71 height 11
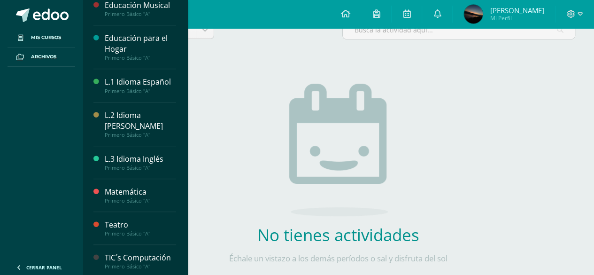
scroll to position [130, 0]
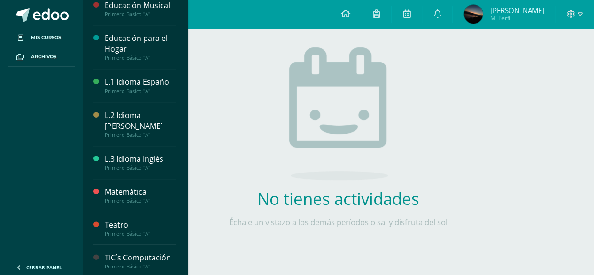
click at [134, 253] on div "TIC´s Computación" at bounding box center [140, 257] width 71 height 11
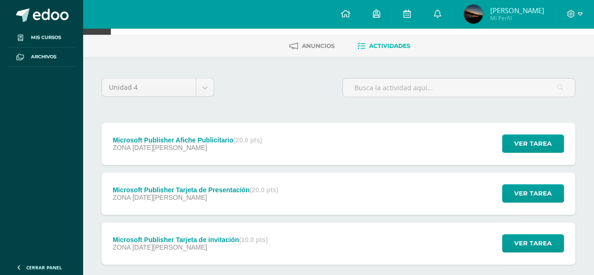
scroll to position [87, 0]
